Goal: Task Accomplishment & Management: Manage account settings

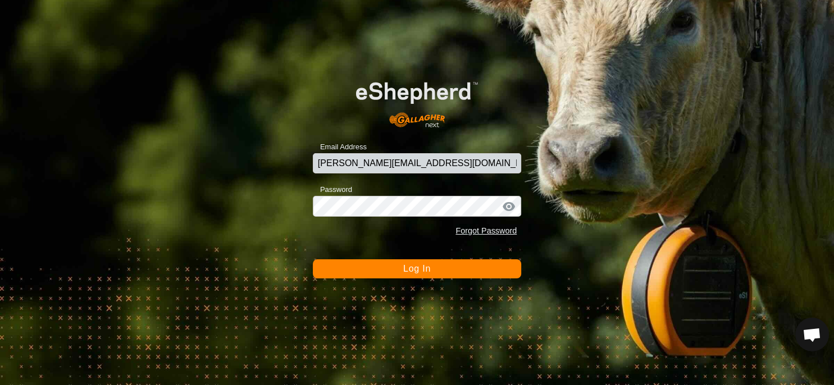
click at [415, 272] on span "Log In" at bounding box center [417, 269] width 28 height 10
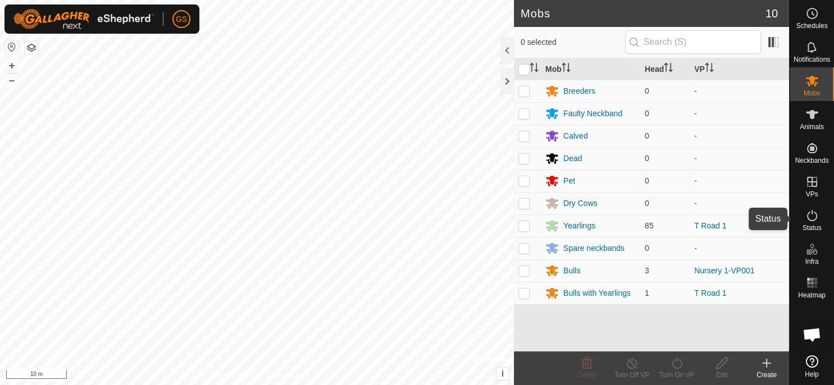
click at [811, 219] on icon at bounding box center [811, 215] width 13 height 13
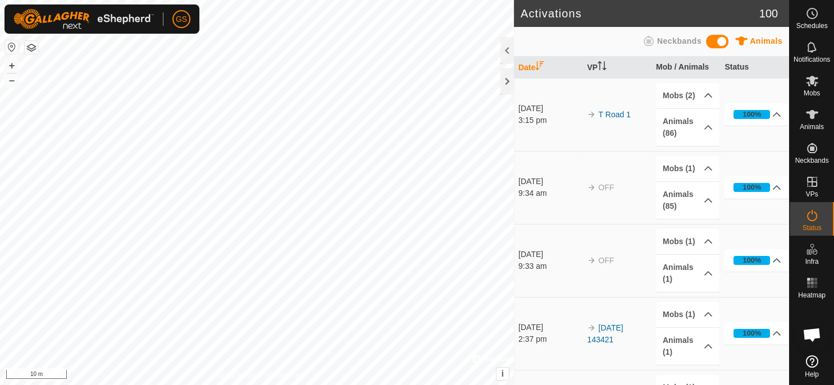
click at [611, 109] on td "T Road 1" at bounding box center [616, 114] width 69 height 73
click at [607, 114] on link "T Road 1" at bounding box center [614, 114] width 32 height 9
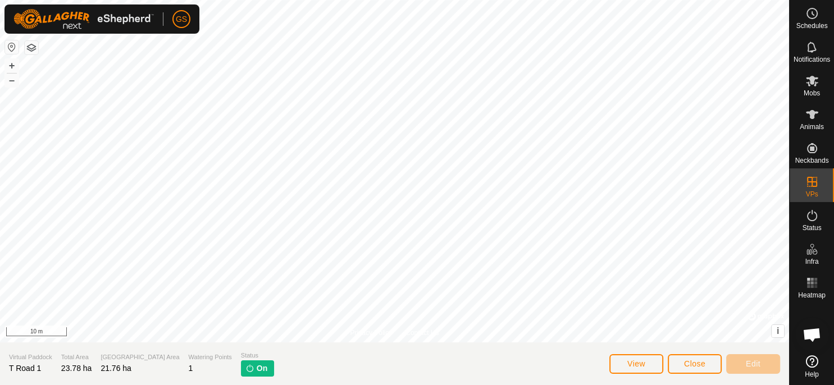
click at [257, 368] on span "On" at bounding box center [262, 369] width 11 height 12
click at [810, 85] on icon at bounding box center [811, 80] width 13 height 13
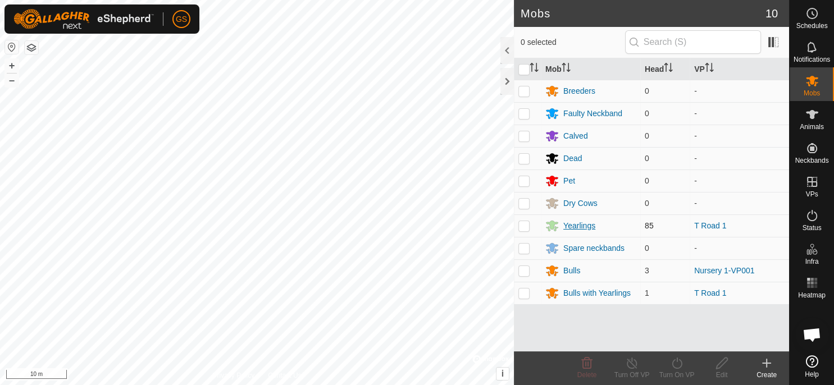
click at [587, 227] on div "Yearlings" at bounding box center [579, 226] width 32 height 12
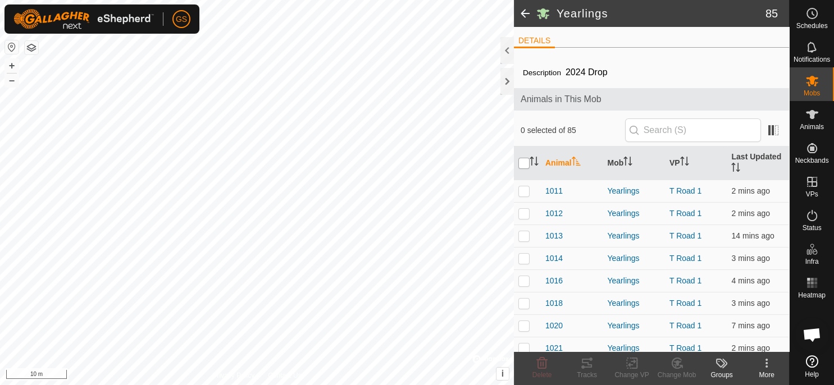
click at [525, 167] on input "checkbox" at bounding box center [523, 163] width 11 height 11
checkbox input "true"
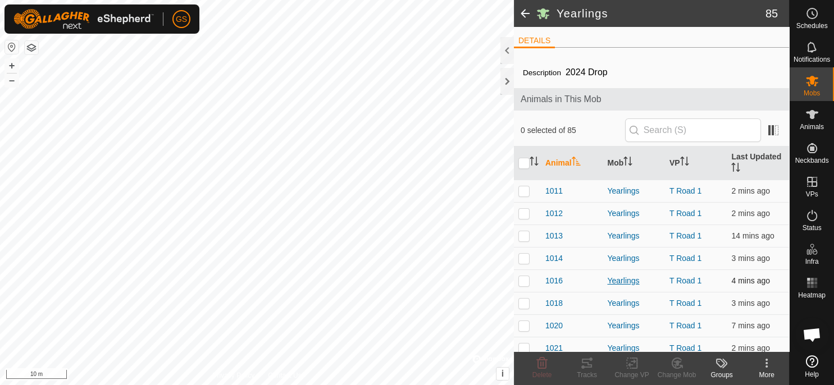
checkbox input "true"
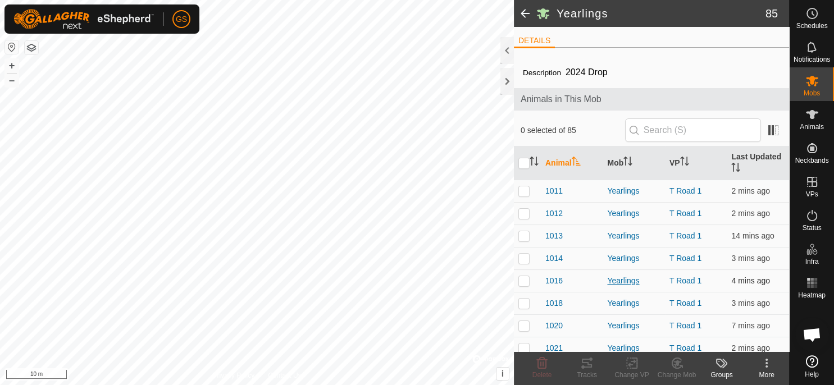
checkbox input "true"
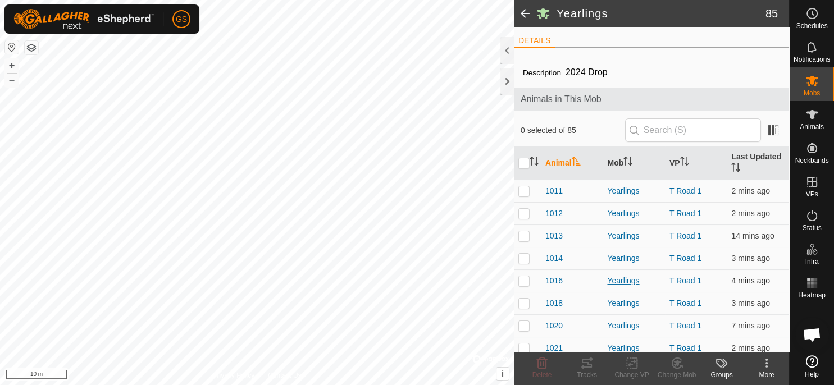
checkbox input "true"
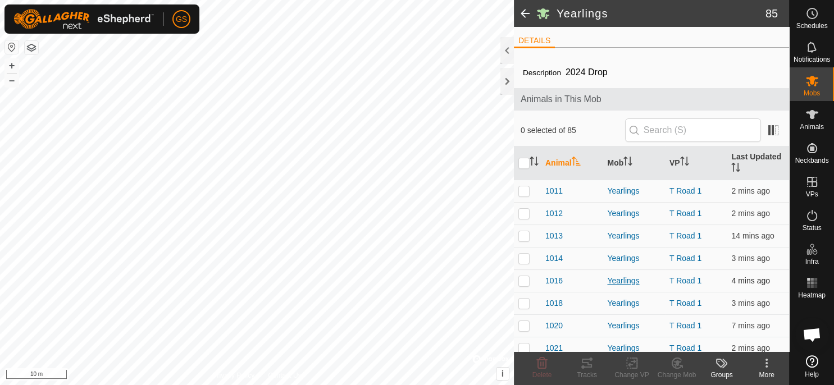
checkbox input "true"
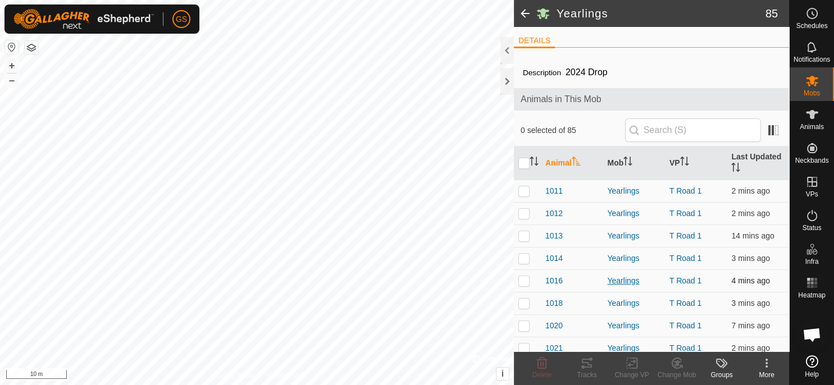
checkbox input "true"
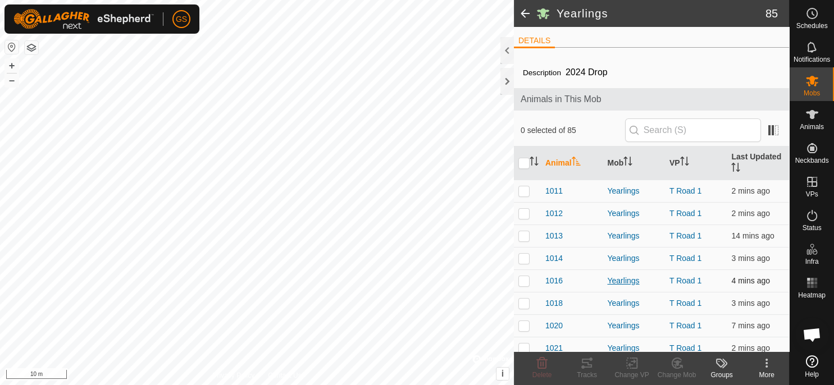
checkbox input "true"
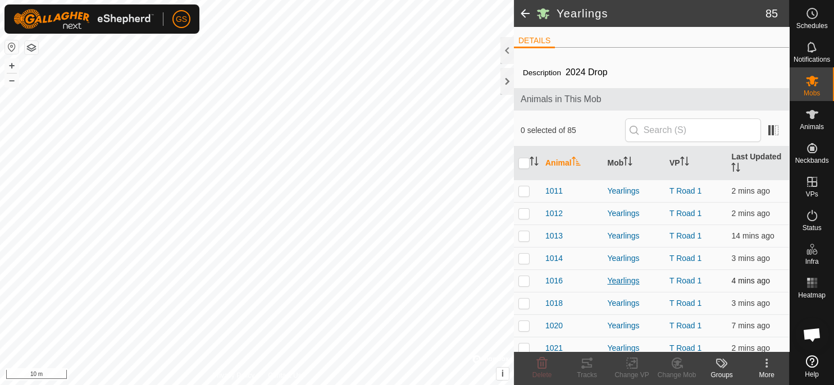
checkbox input "true"
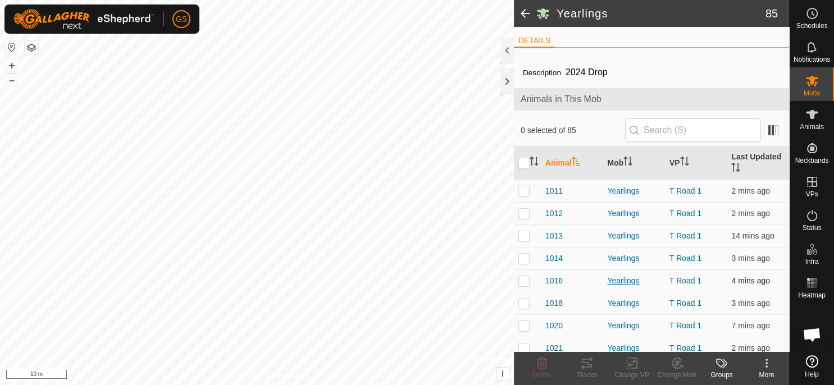
checkbox input "true"
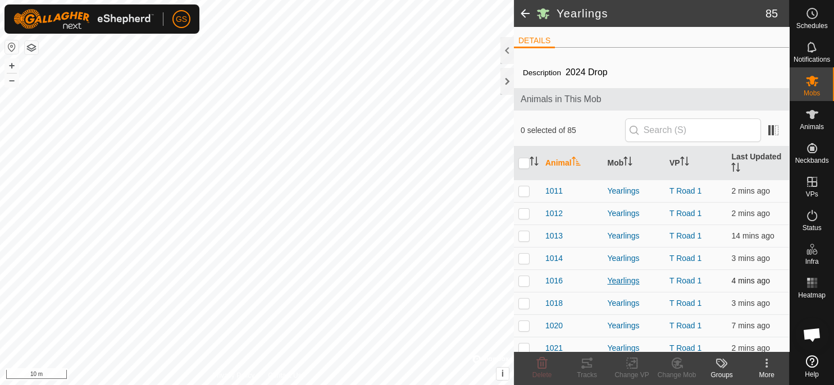
checkbox input "true"
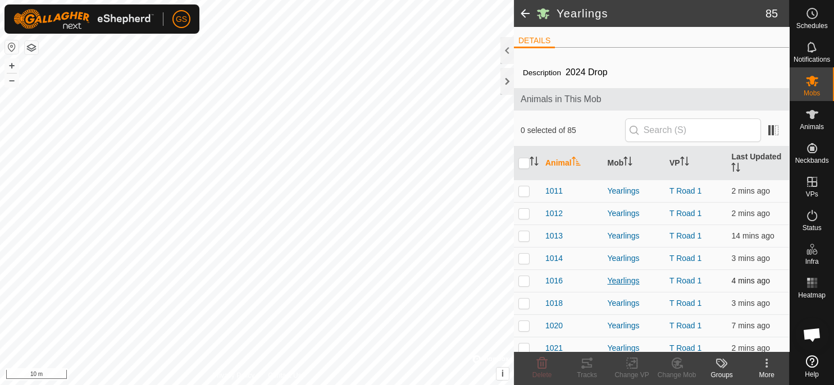
checkbox input "true"
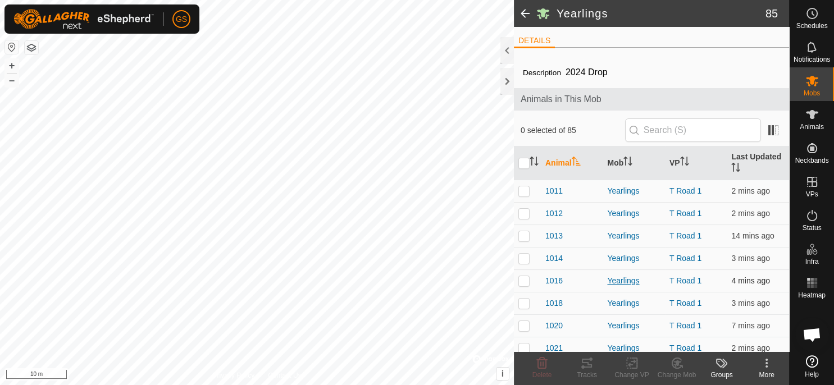
checkbox input "true"
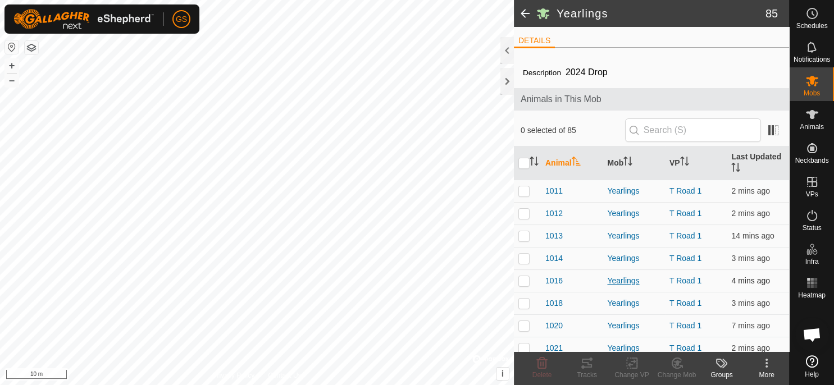
checkbox input "true"
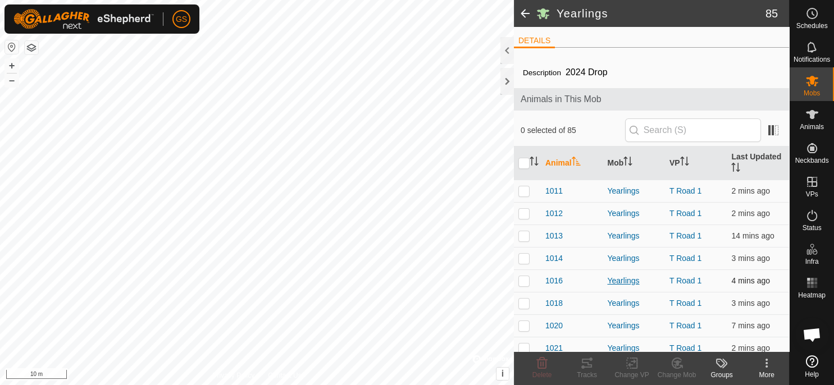
checkbox input "true"
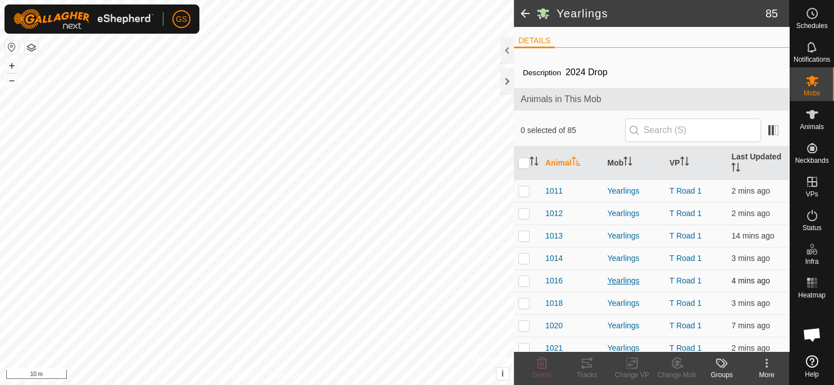
checkbox input "true"
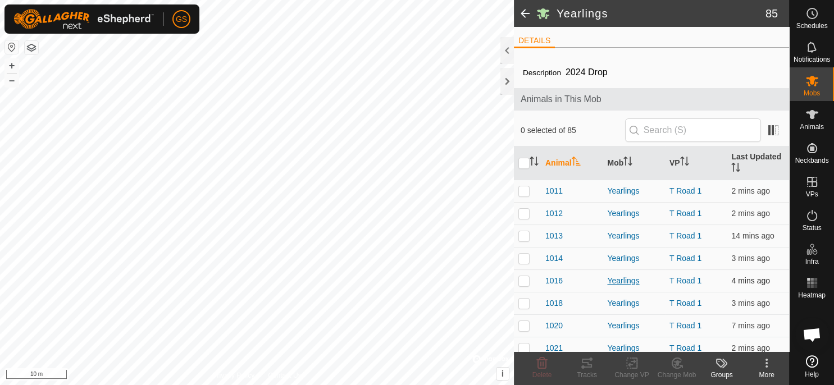
checkbox input "true"
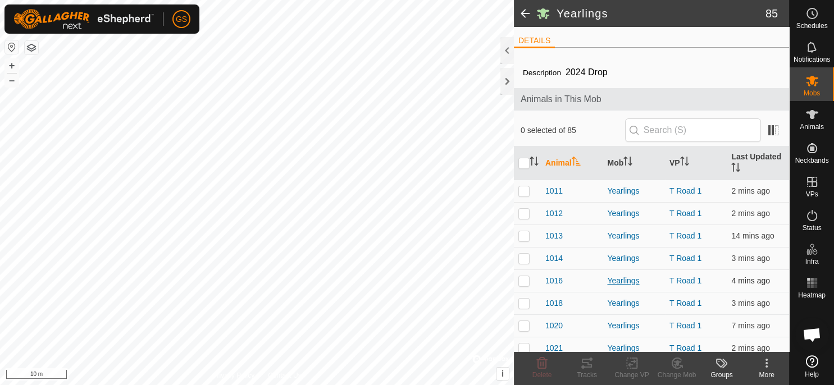
checkbox input "true"
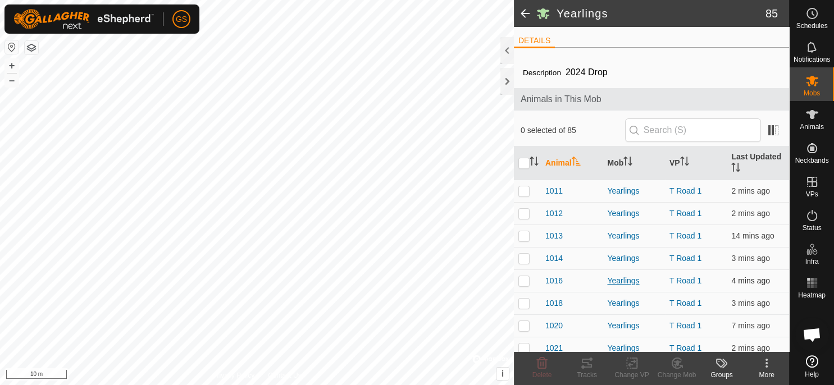
checkbox input "true"
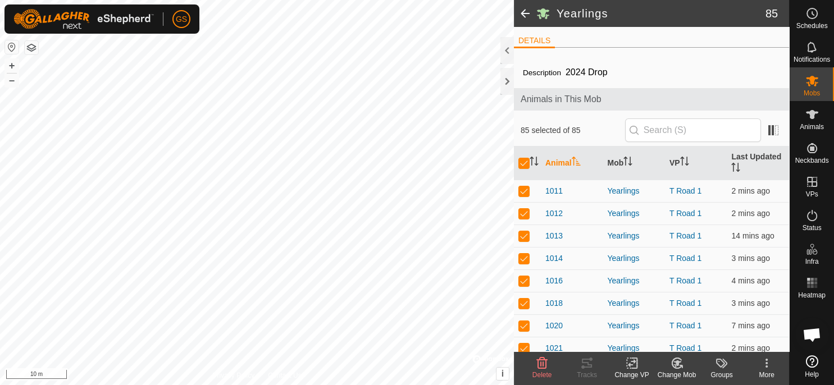
click at [630, 363] on icon at bounding box center [632, 362] width 14 height 13
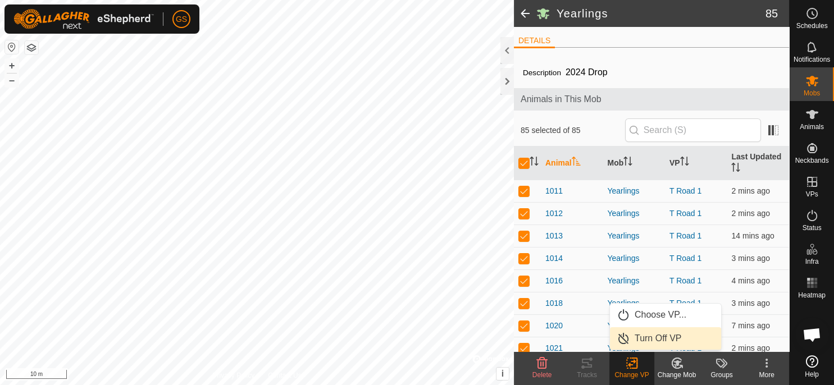
click at [657, 338] on link "Turn Off VP" at bounding box center [665, 338] width 111 height 22
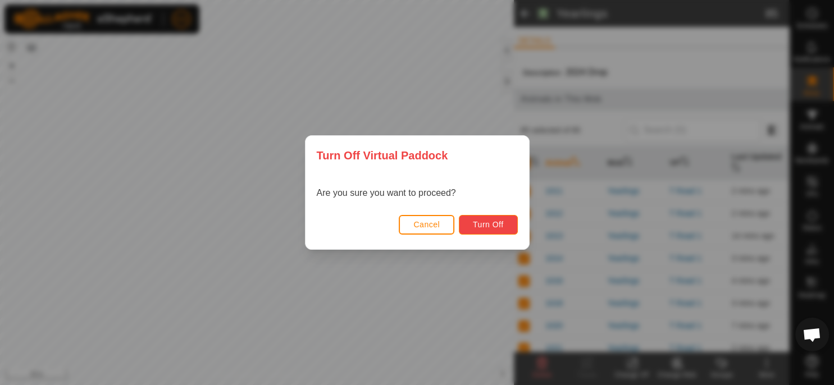
click at [495, 221] on span "Turn Off" at bounding box center [488, 224] width 31 height 9
